Goal: Transaction & Acquisition: Purchase product/service

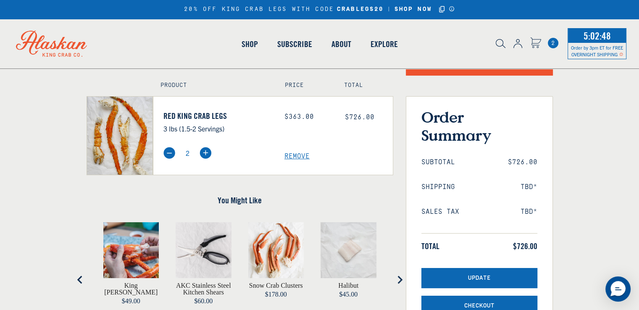
click at [168, 153] on img at bounding box center [169, 153] width 12 height 12
type input "1"
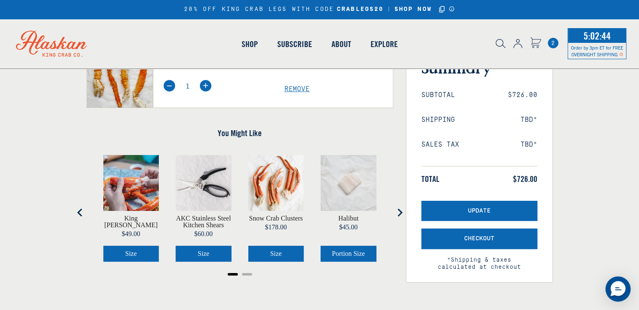
scroll to position [126, 0]
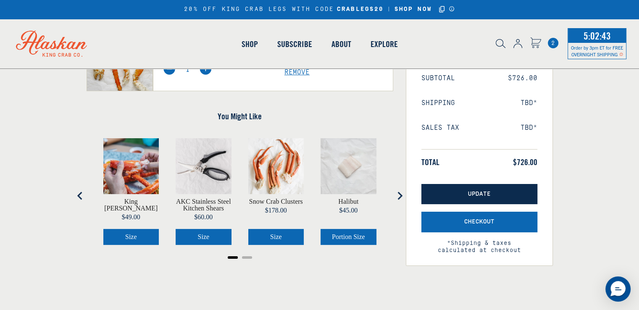
click at [489, 195] on span "Update" at bounding box center [479, 194] width 23 height 7
